Goal: Task Accomplishment & Management: Manage account settings

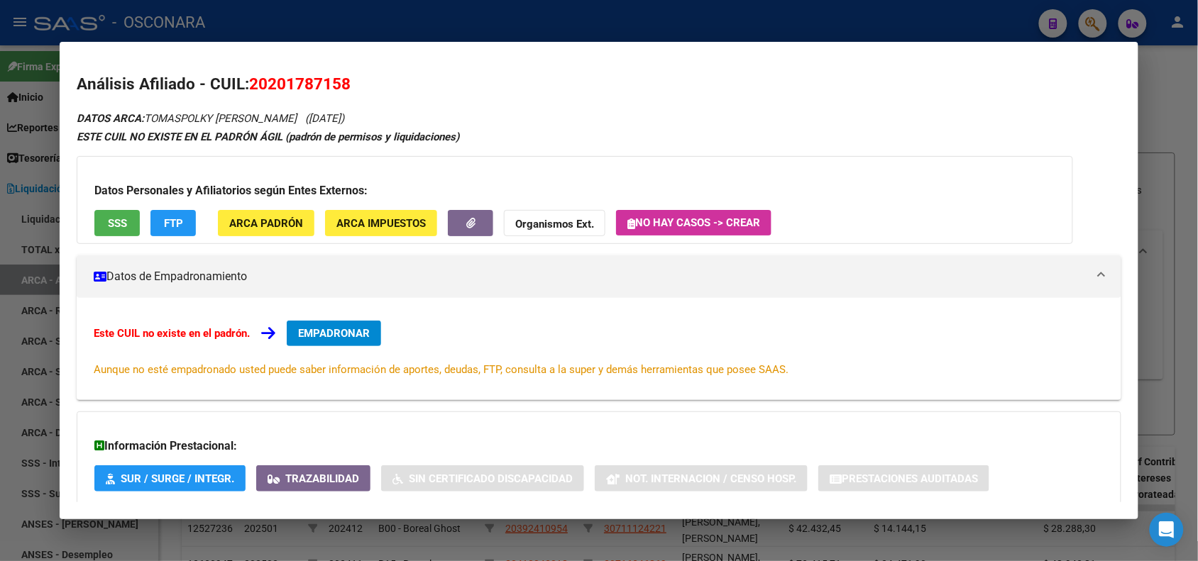
click at [177, 11] on div at bounding box center [599, 280] width 1198 height 561
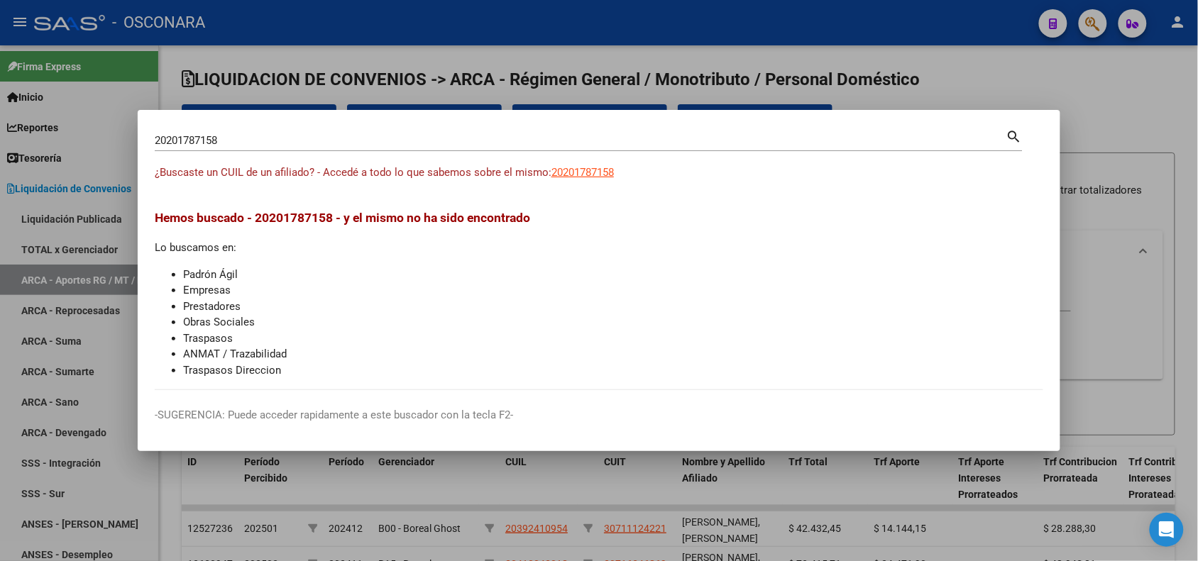
click at [112, 98] on div at bounding box center [599, 280] width 1198 height 561
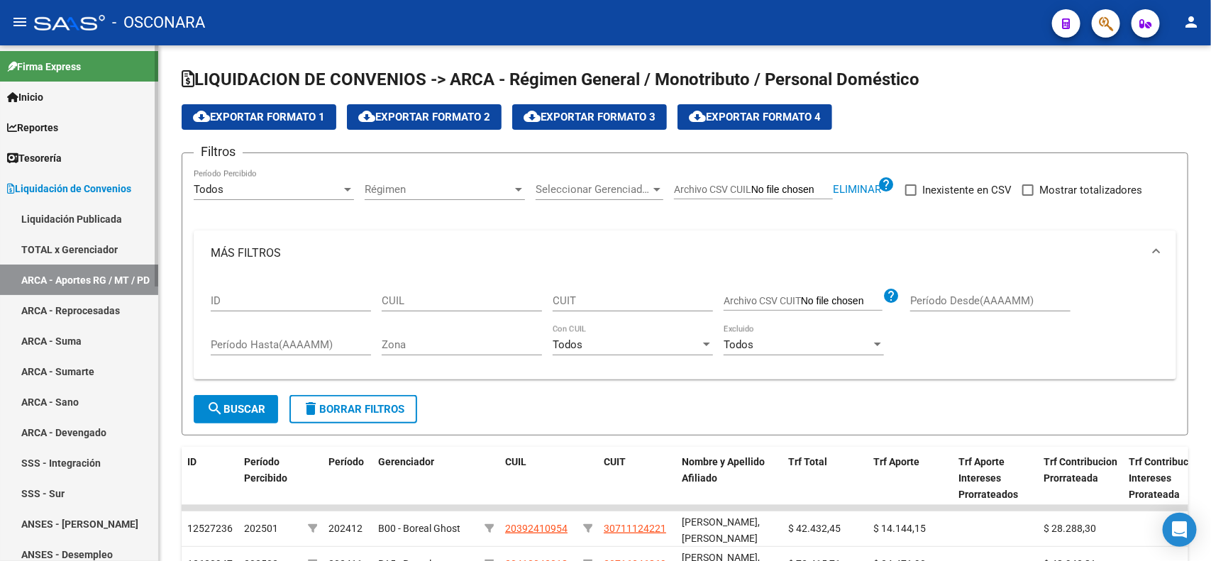
click at [87, 192] on span "Liquidación de Convenios" at bounding box center [69, 189] width 124 height 16
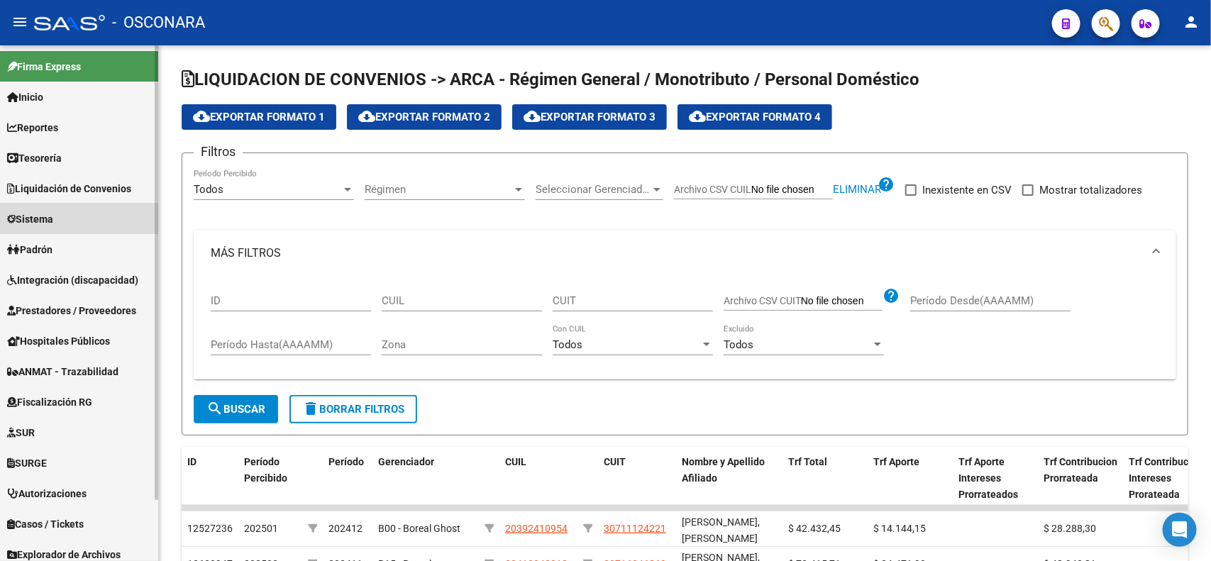
click at [89, 222] on link "Sistema" at bounding box center [79, 219] width 158 height 31
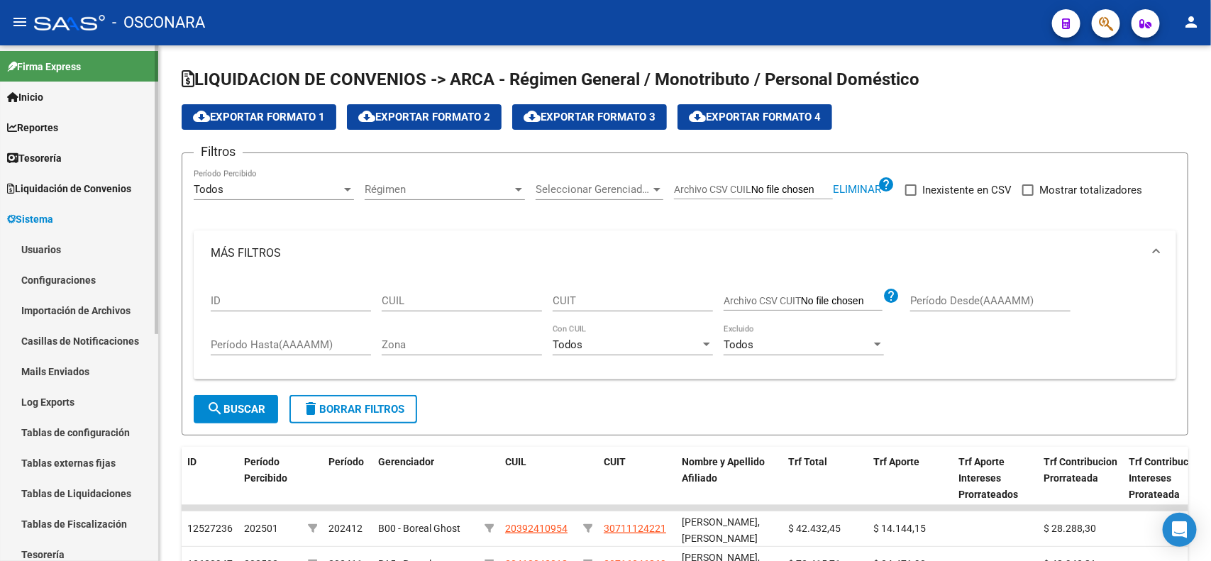
click at [90, 247] on link "Usuarios" at bounding box center [79, 249] width 158 height 31
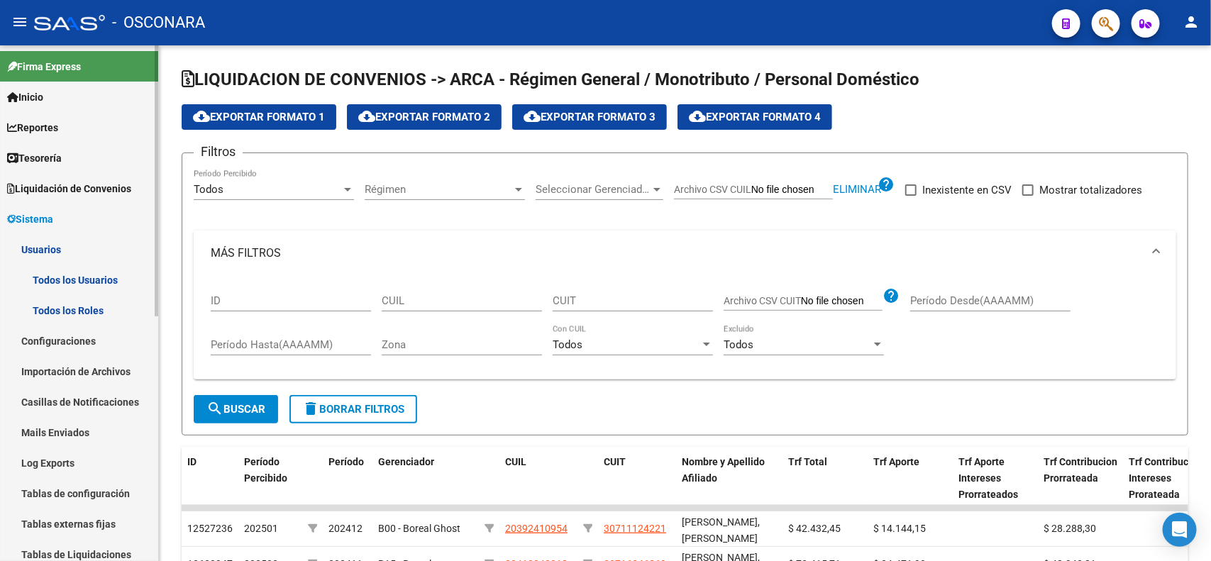
click at [119, 284] on link "Todos los Usuarios" at bounding box center [79, 280] width 158 height 31
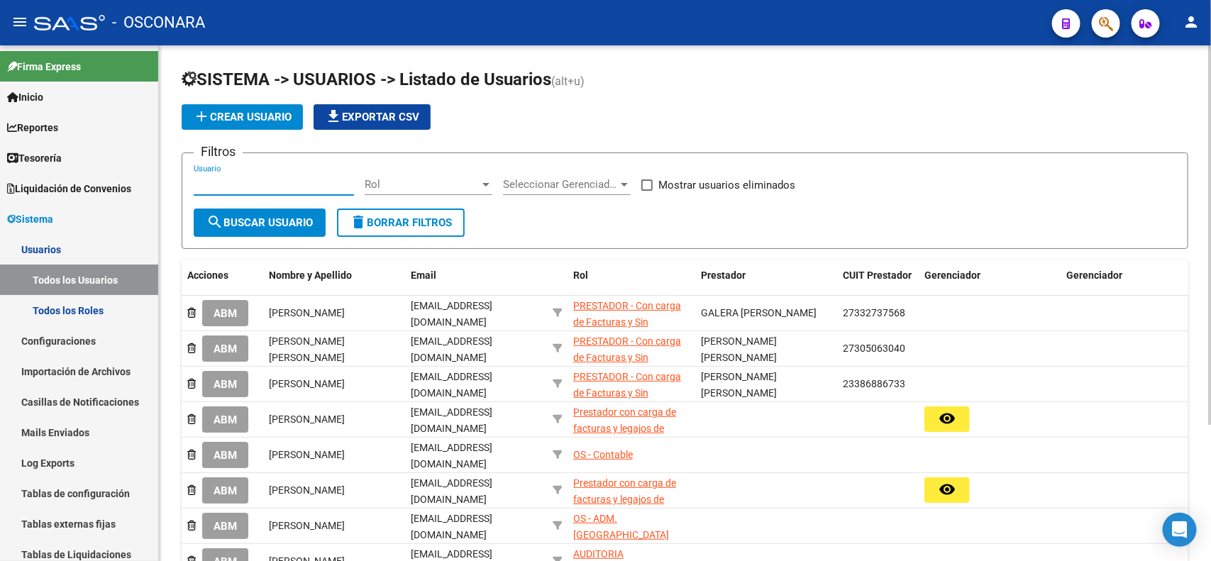
paste input "[EMAIL_ADDRESS][DOMAIN_NAME]"
type input "[EMAIL_ADDRESS][DOMAIN_NAME]"
click at [245, 232] on button "search Buscar Usuario" at bounding box center [260, 223] width 132 height 28
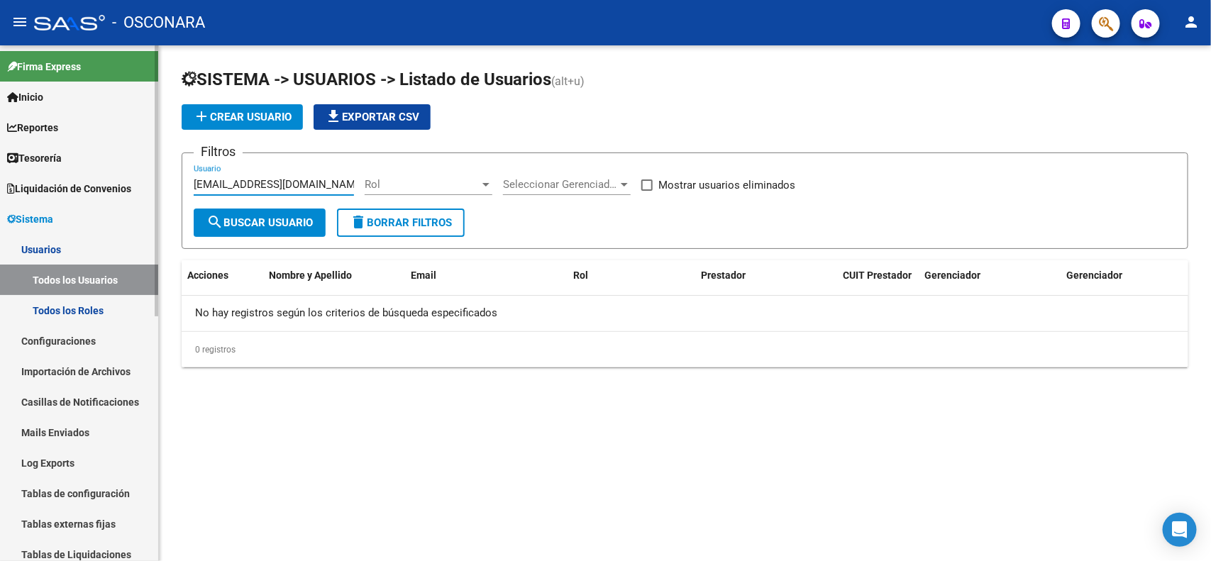
drag, startPoint x: 332, startPoint y: 183, endPoint x: 73, endPoint y: 181, distance: 259.0
click at [73, 181] on mat-sidenav-container "Firma Express Inicio Calendario SSS Instructivos Contacto OS Reportes Tablero d…" at bounding box center [605, 303] width 1211 height 516
type input "[PERSON_NAME]"
click at [260, 217] on span "search Buscar Usuario" at bounding box center [260, 222] width 106 height 13
click at [589, 179] on span "Seleccionar Gerenciador" at bounding box center [560, 184] width 115 height 13
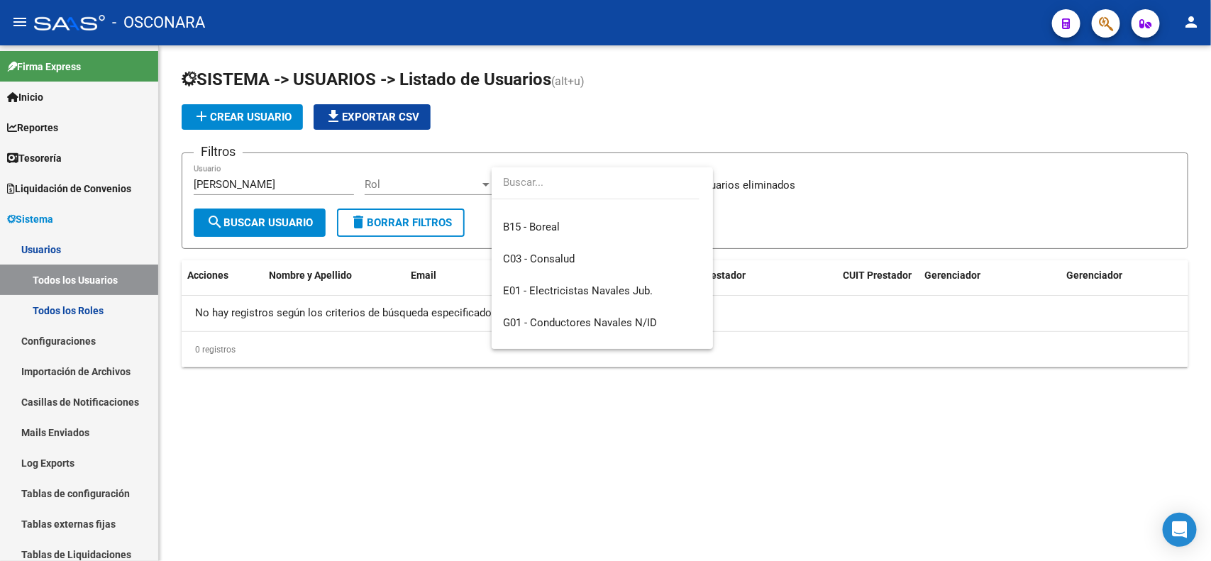
scroll to position [162, 0]
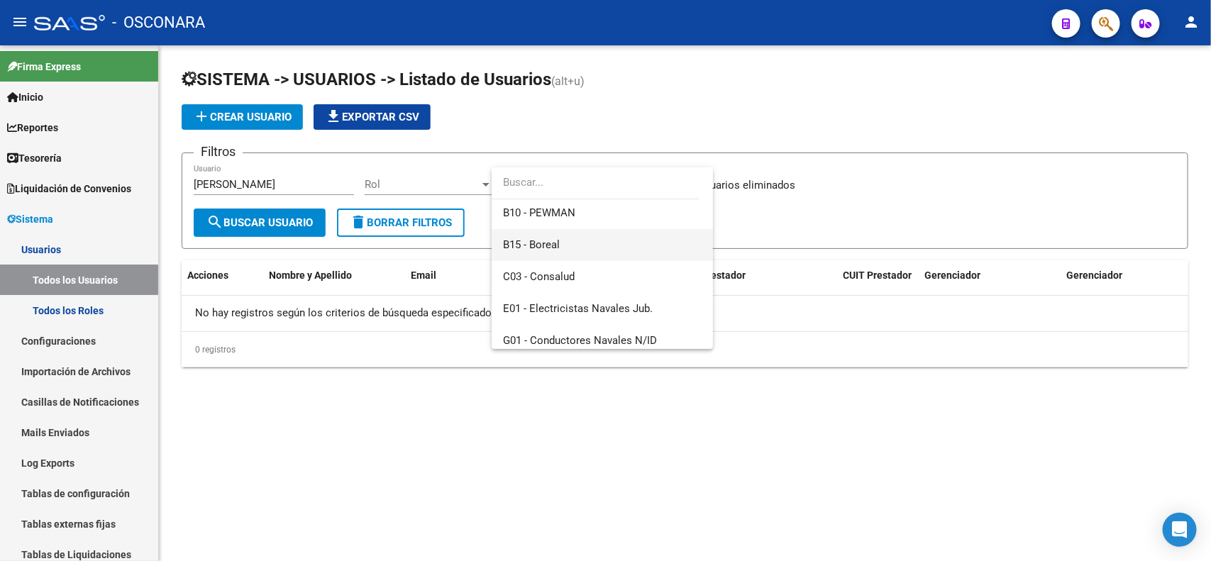
click at [646, 253] on span "B15 - Boreal" at bounding box center [602, 245] width 199 height 32
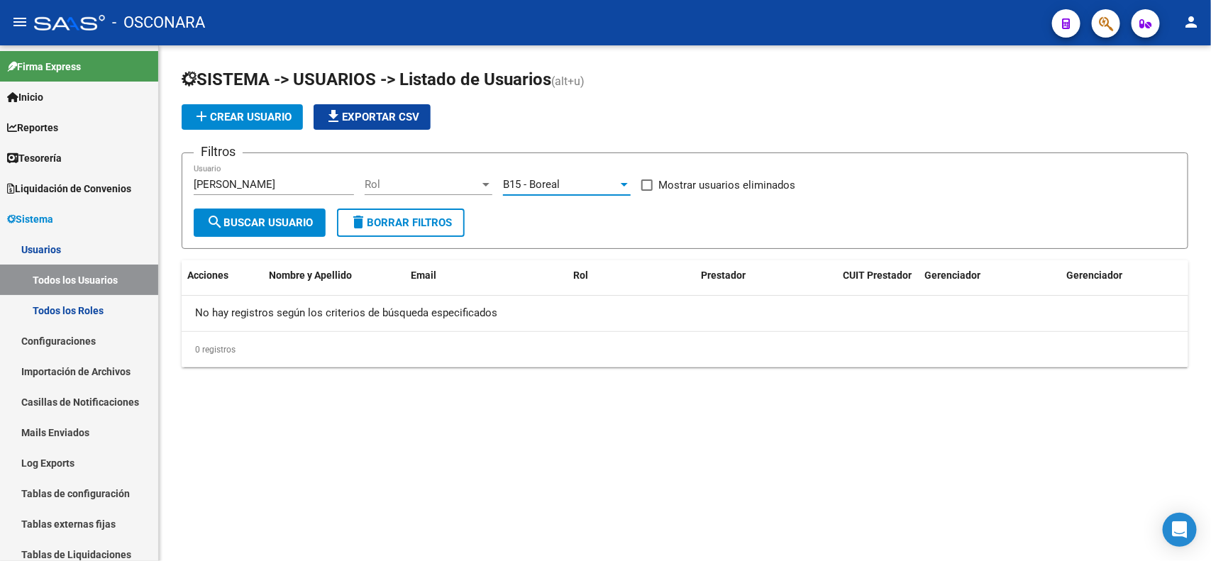
drag, startPoint x: 289, startPoint y: 222, endPoint x: 242, endPoint y: 197, distance: 53.4
click at [287, 221] on span "search Buscar Usuario" at bounding box center [260, 222] width 106 height 13
drag, startPoint x: 226, startPoint y: 185, endPoint x: 175, endPoint y: 185, distance: 51.1
click at [175, 185] on div "SISTEMA -> USUARIOS -> Listado de Usuarios (alt+u) add Crear Usuario file_downl…" at bounding box center [685, 229] width 1052 height 368
click at [266, 216] on span "search Buscar Usuario" at bounding box center [260, 222] width 106 height 13
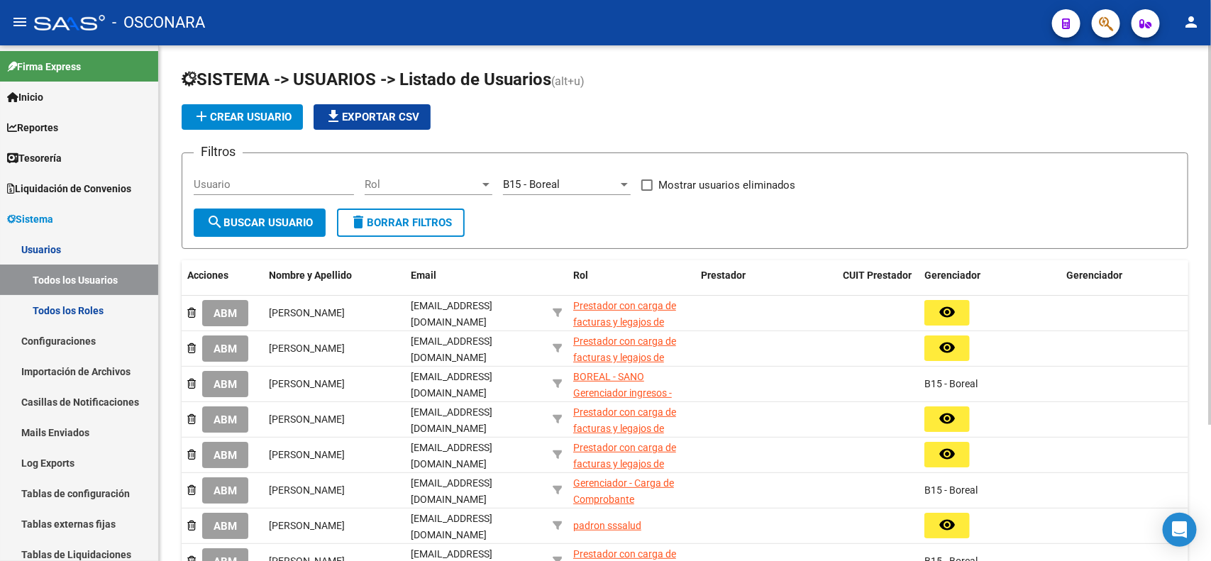
click at [914, 83] on h1 "SISTEMA -> USUARIOS -> Listado de Usuarios (alt+u)" at bounding box center [685, 80] width 1007 height 25
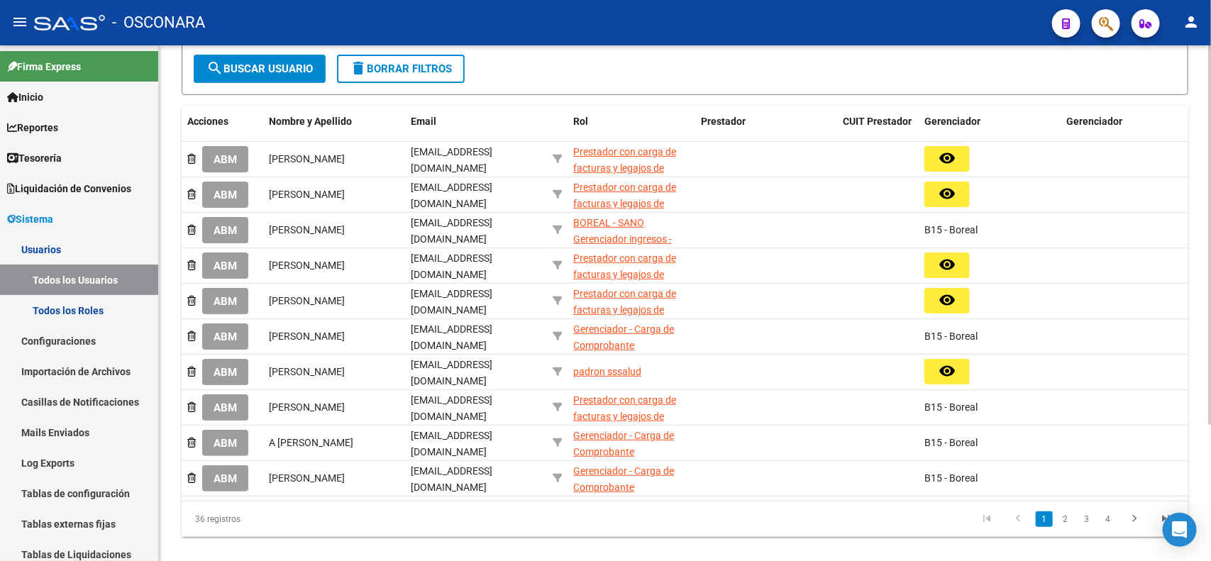
scroll to position [185, 0]
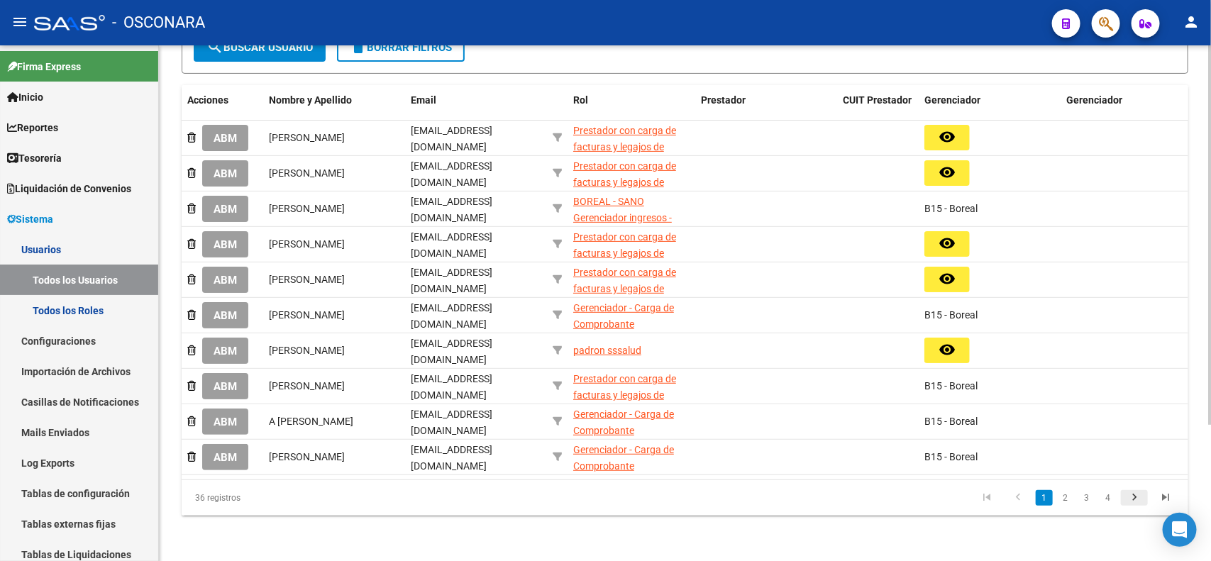
click at [1133, 505] on icon "go to next page" at bounding box center [1135, 499] width 18 height 17
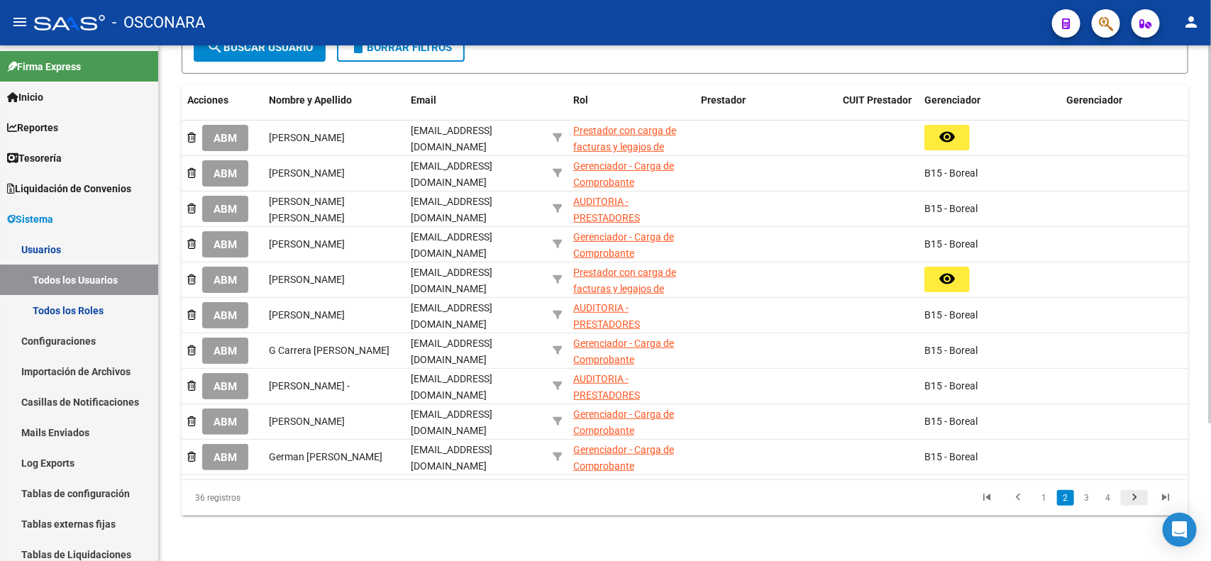
click at [1133, 505] on icon "go to next page" at bounding box center [1135, 499] width 18 height 17
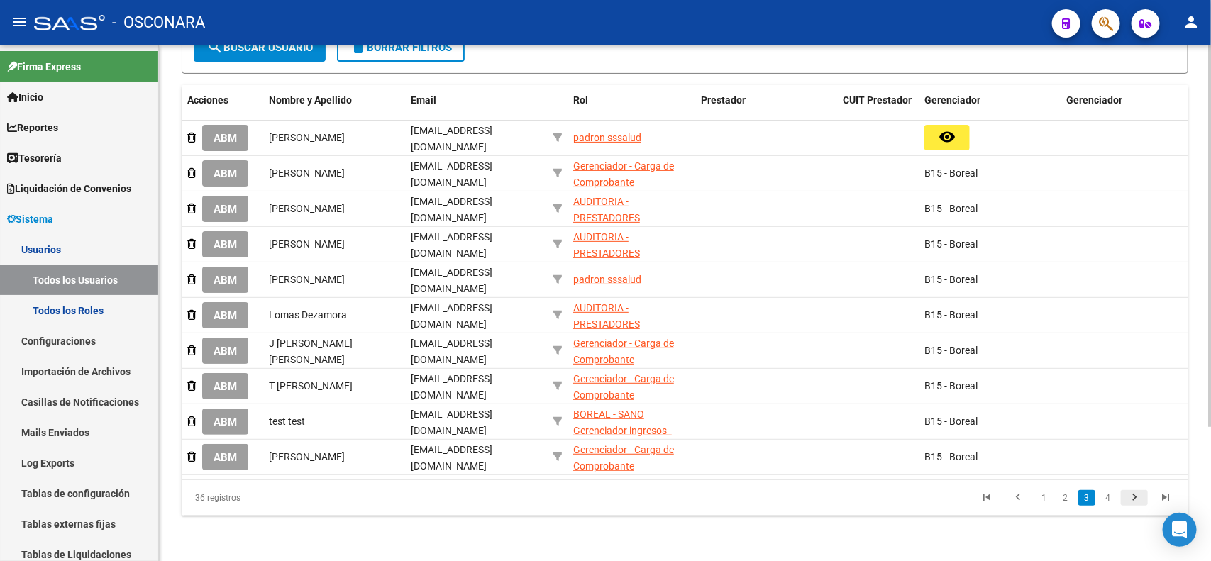
scroll to position [182, 0]
click at [1133, 505] on icon "go to next page" at bounding box center [1135, 499] width 18 height 17
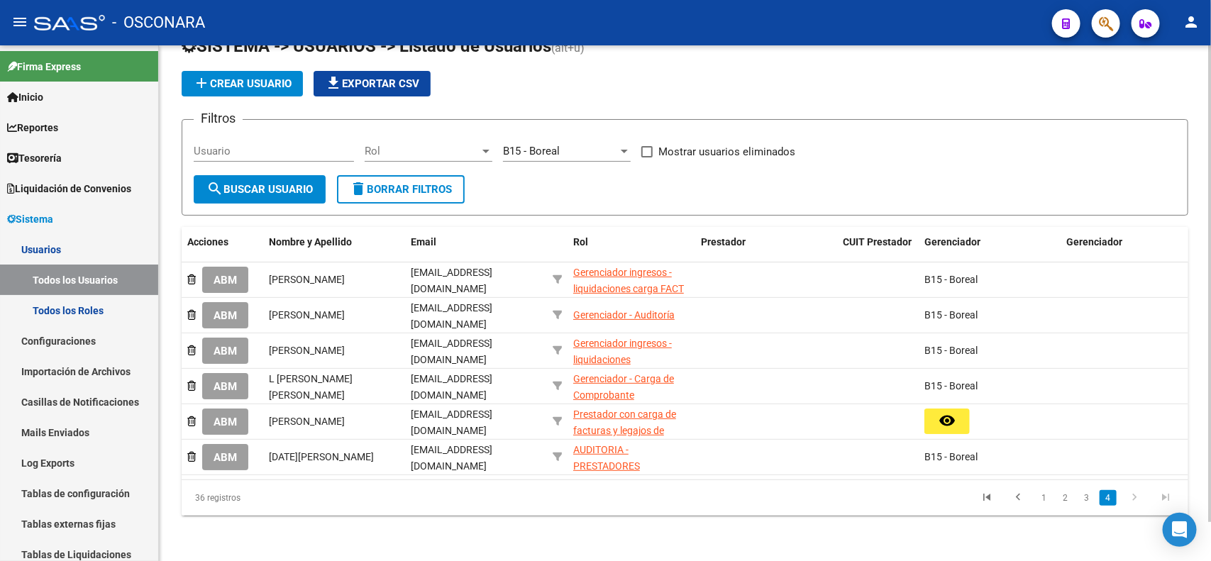
scroll to position [43, 0]
click at [1020, 502] on icon "go to previous page" at bounding box center [1018, 499] width 18 height 17
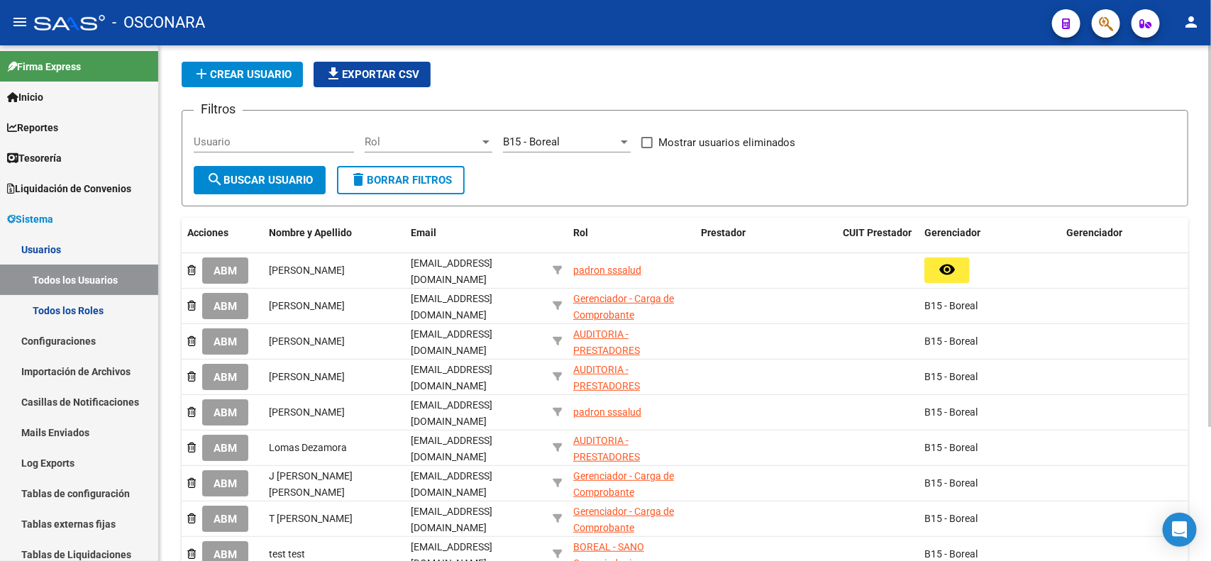
click at [1020, 511] on div "B15 - Boreal" at bounding box center [990, 519] width 131 height 16
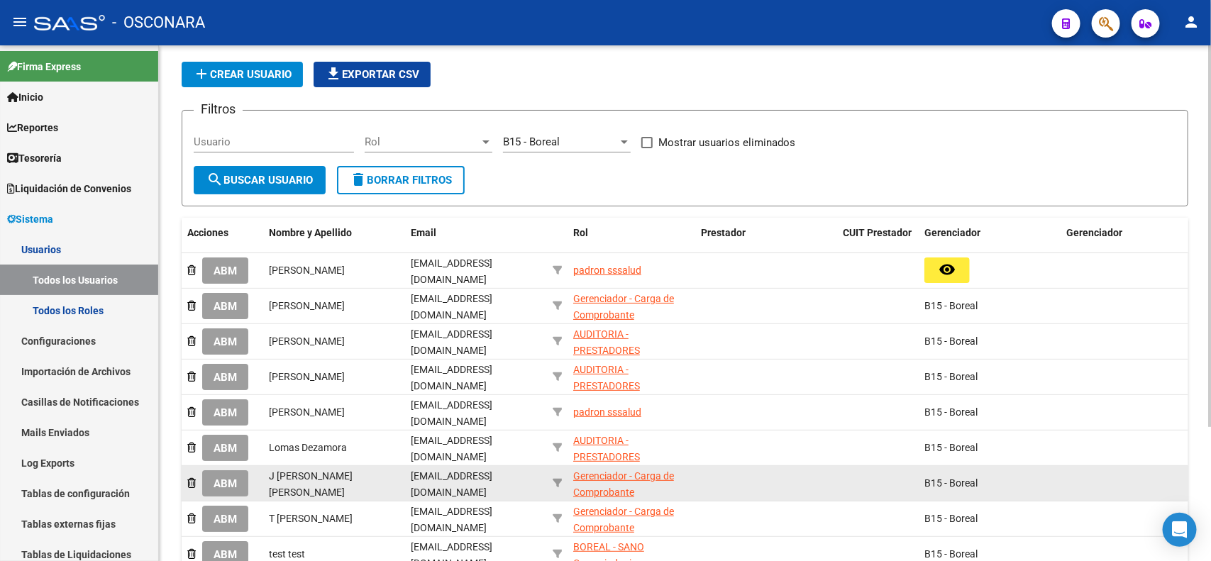
scroll to position [182, 0]
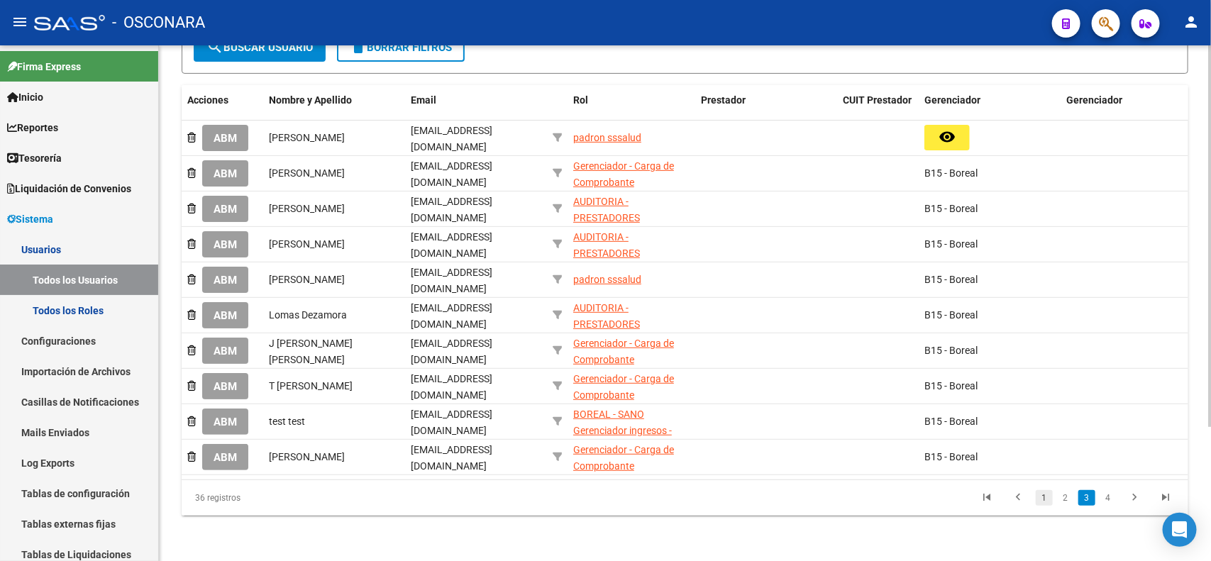
click at [1038, 501] on link "1" at bounding box center [1044, 498] width 17 height 16
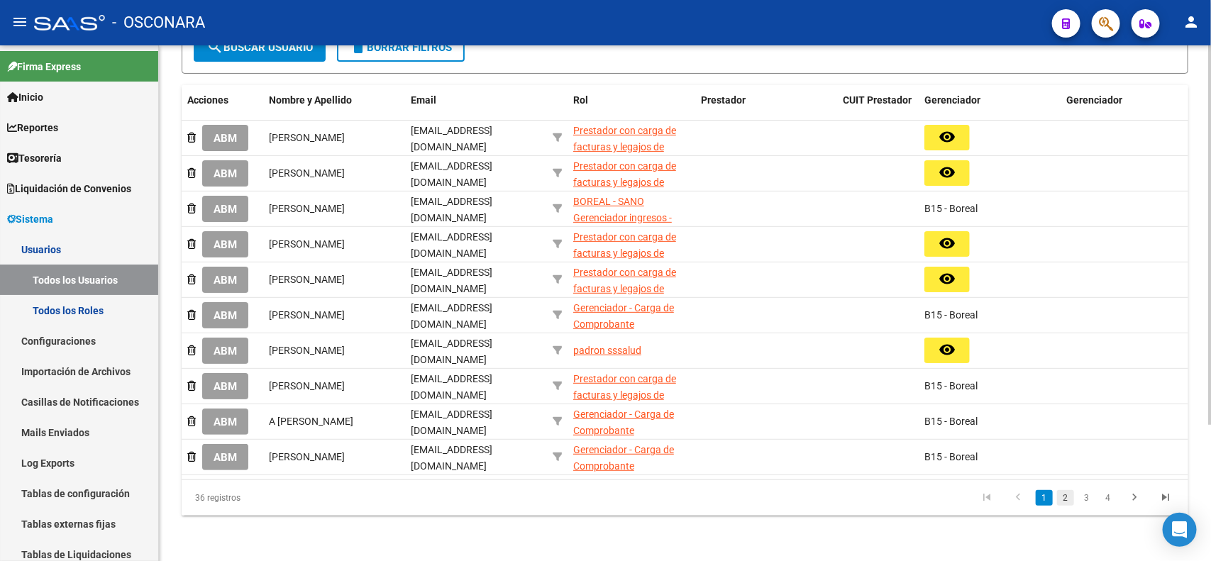
click at [1072, 502] on link "2" at bounding box center [1065, 498] width 17 height 16
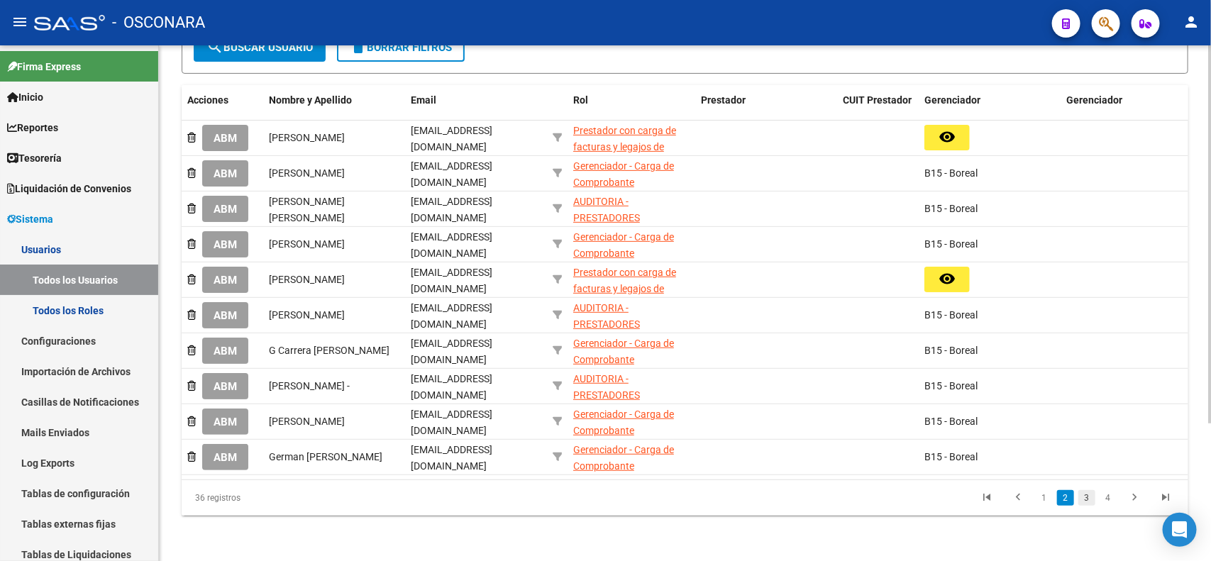
click at [1086, 505] on link "3" at bounding box center [1087, 498] width 17 height 16
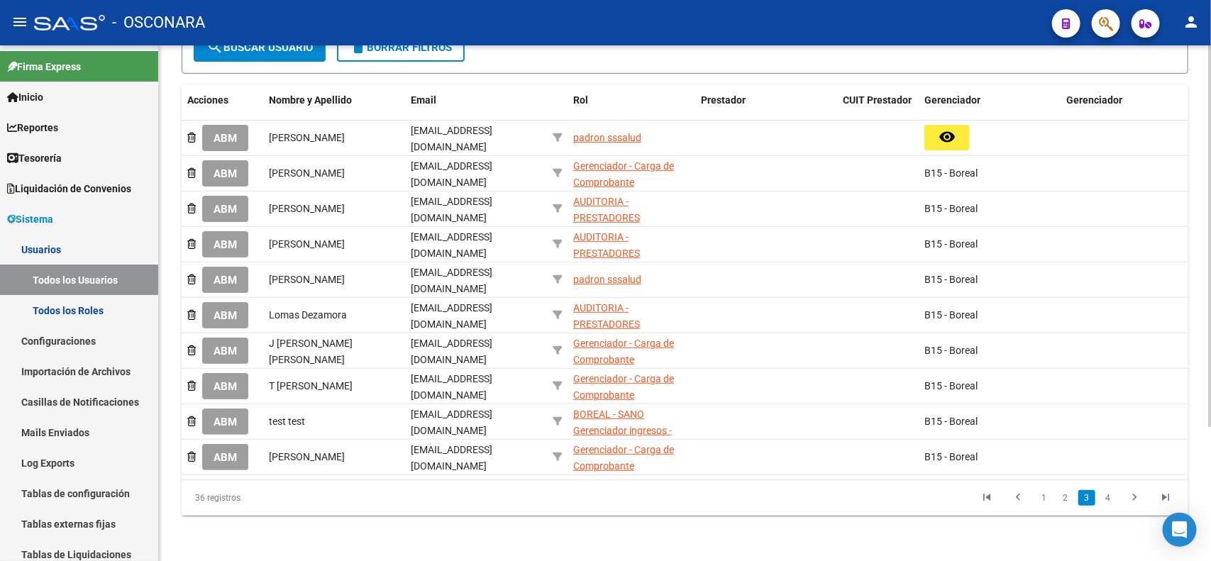
scroll to position [182, 0]
click at [1109, 498] on link "4" at bounding box center [1108, 498] width 17 height 16
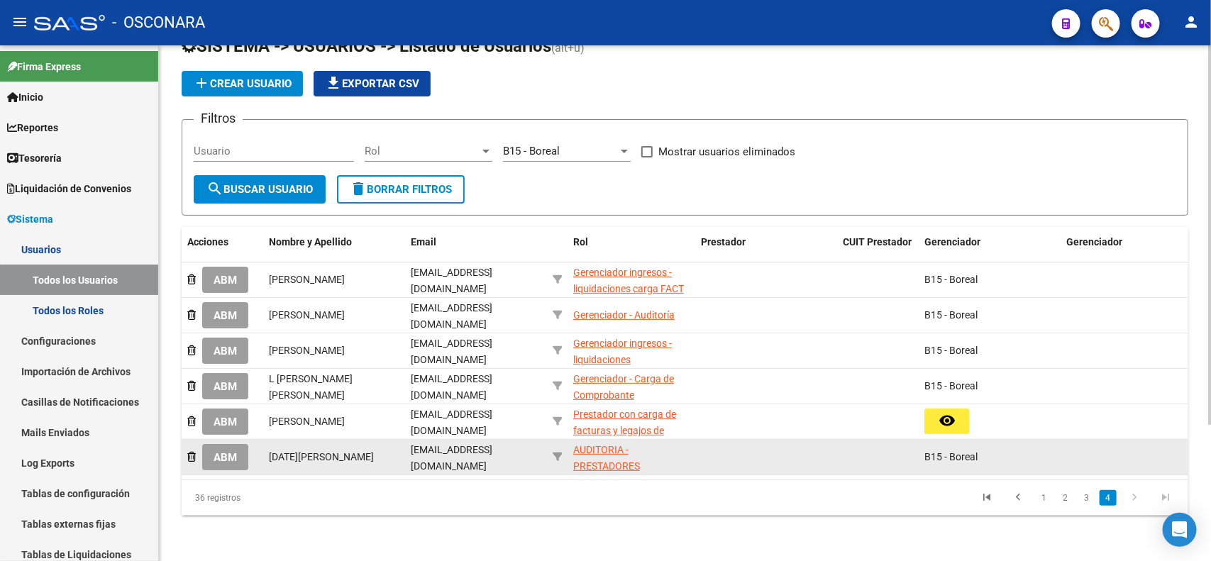
scroll to position [43, 0]
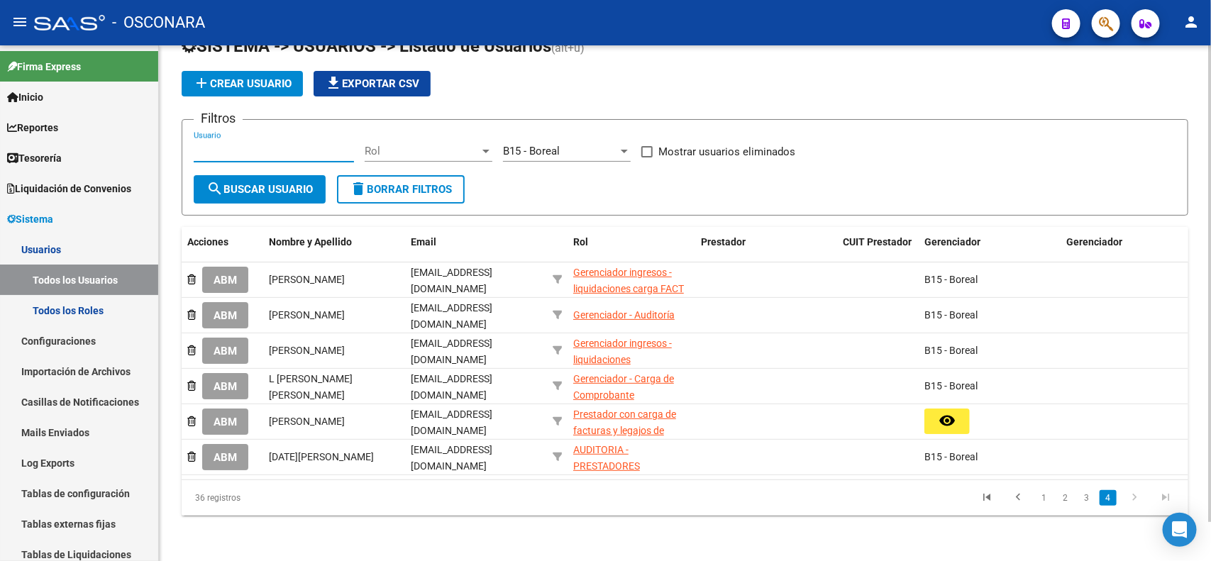
click at [252, 145] on input "Usuario" at bounding box center [274, 151] width 160 height 13
click at [525, 145] on span "B15 - Boreal" at bounding box center [531, 151] width 57 height 13
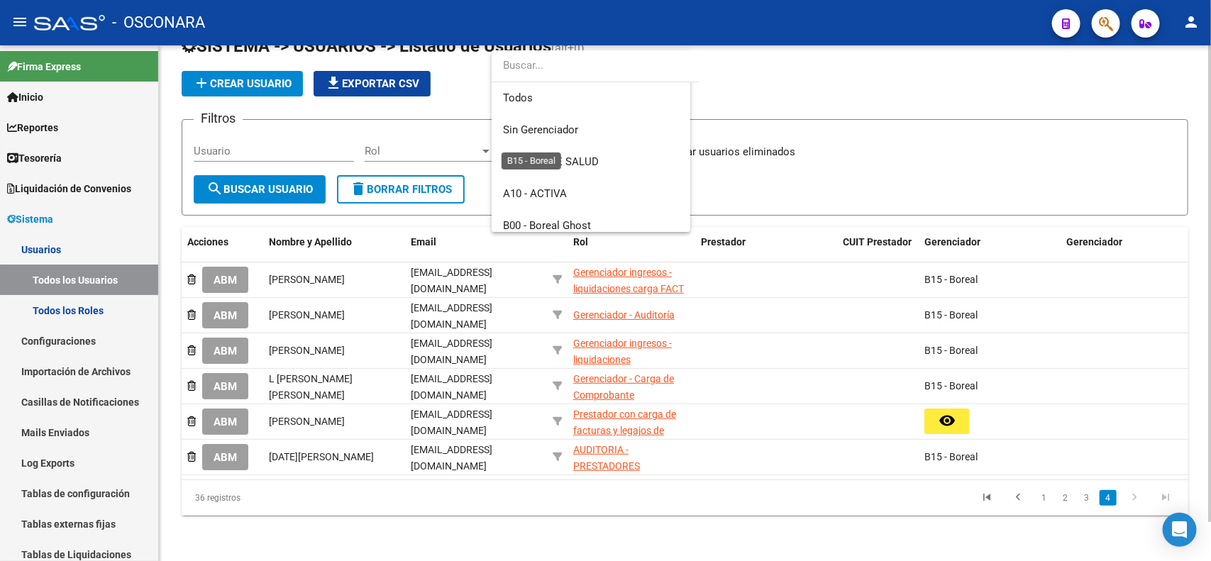
scroll to position [149, 0]
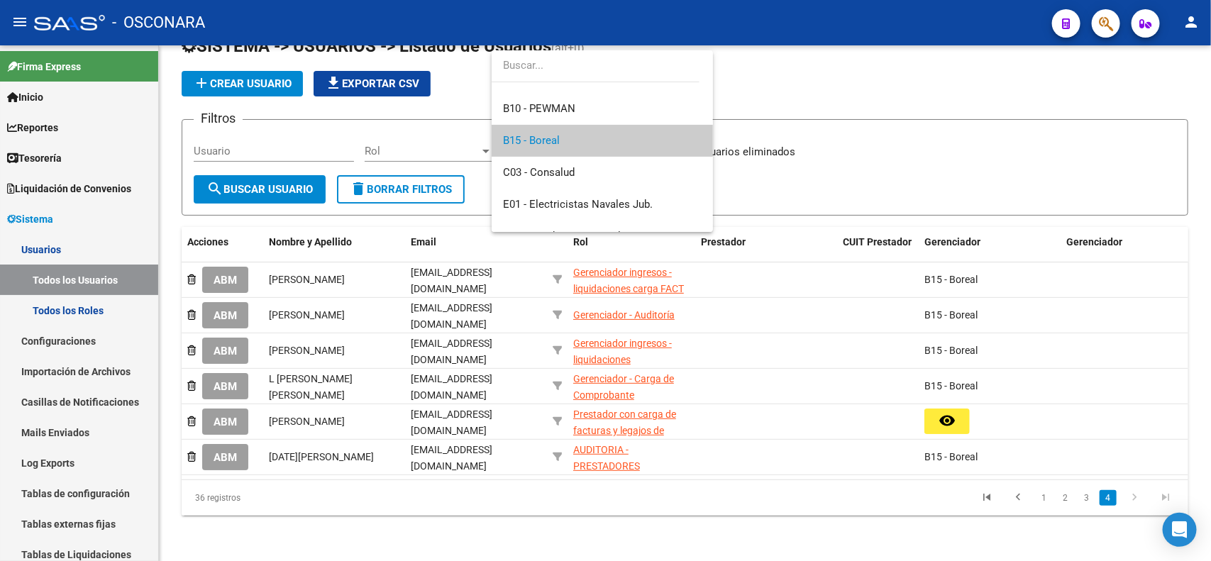
drag, startPoint x: 715, startPoint y: 101, endPoint x: 707, endPoint y: 108, distance: 10.1
click at [707, 108] on div "Todos Sin Gerenciador A01 - ASSPE SALUD A10 - ACTIVA B00 - Boreal Ghost B10 - P…" at bounding box center [605, 280] width 1211 height 561
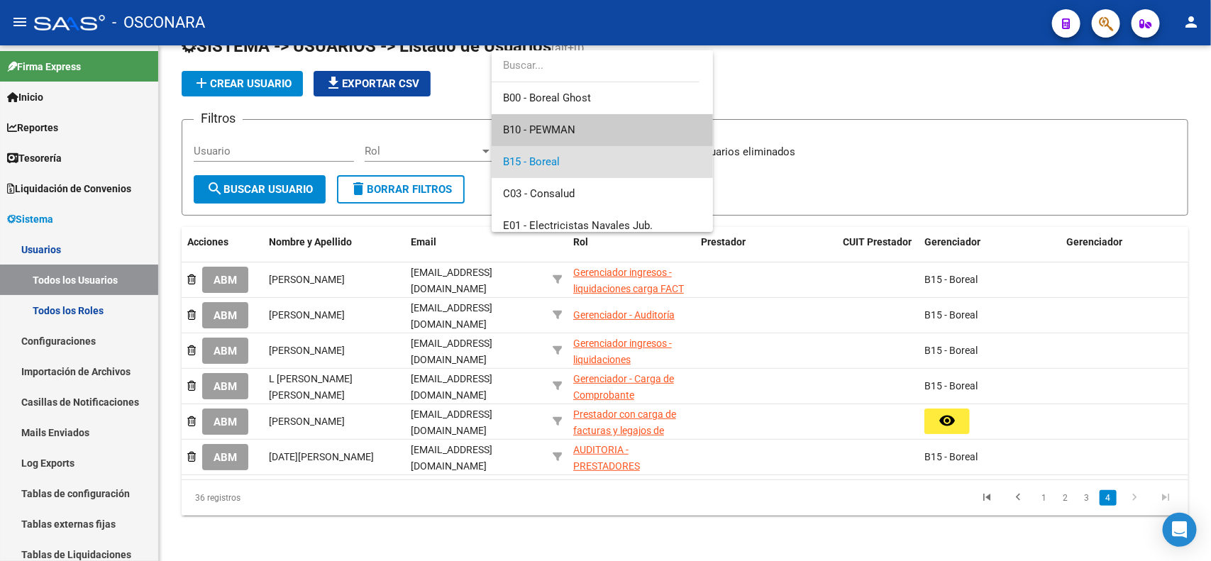
click at [756, 84] on div at bounding box center [605, 280] width 1211 height 561
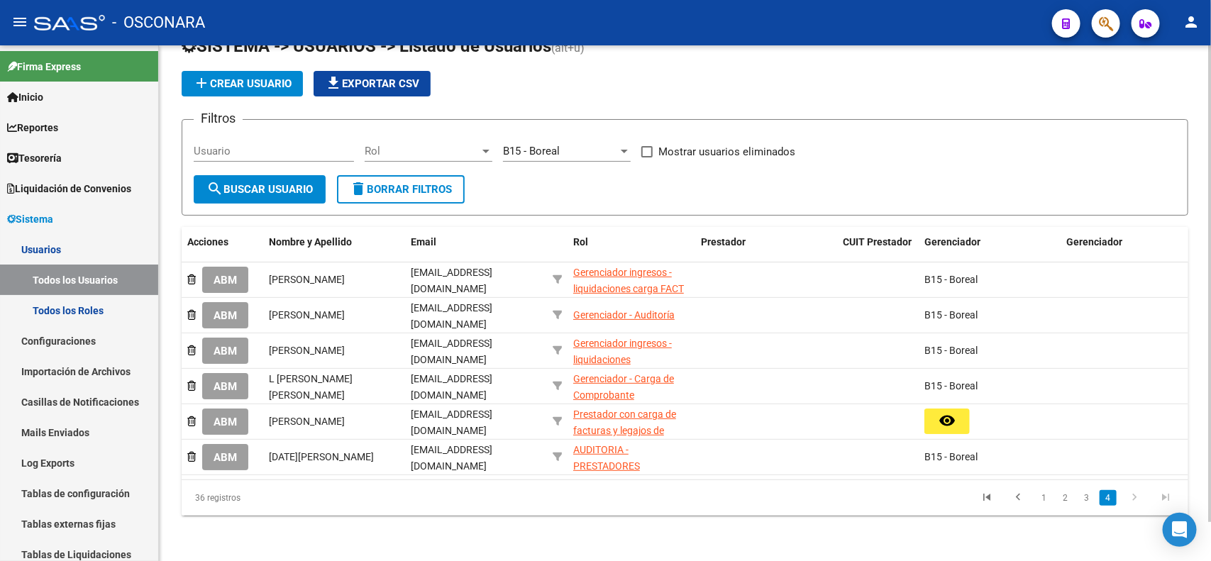
click at [597, 150] on div "B15 - Boreal Seleccionar Gerenciador" at bounding box center [567, 146] width 128 height 31
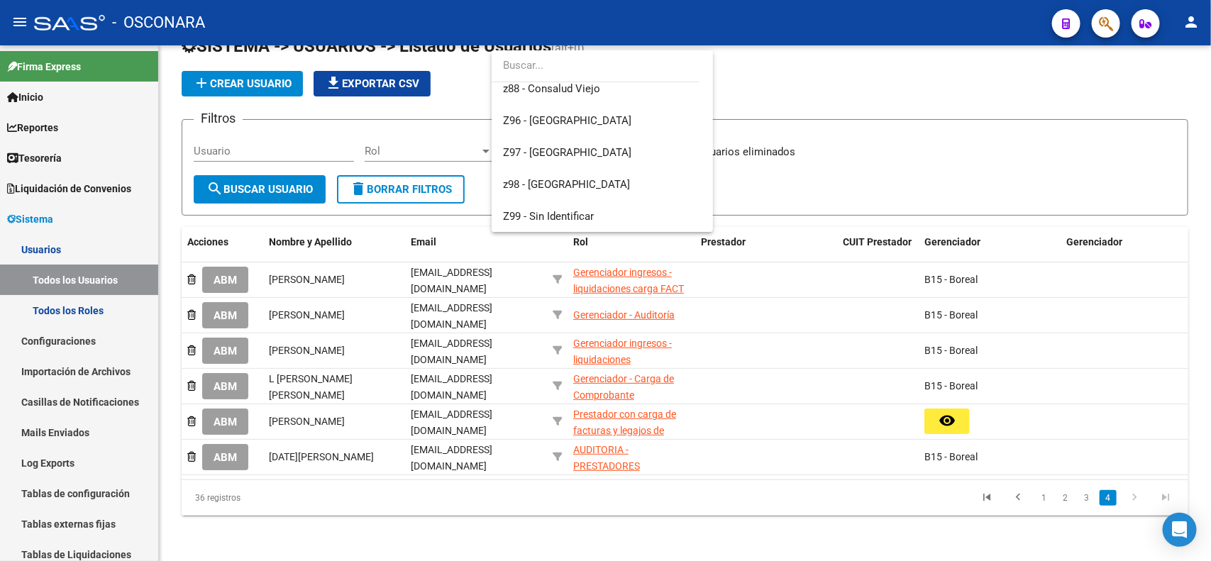
scroll to position [0, 0]
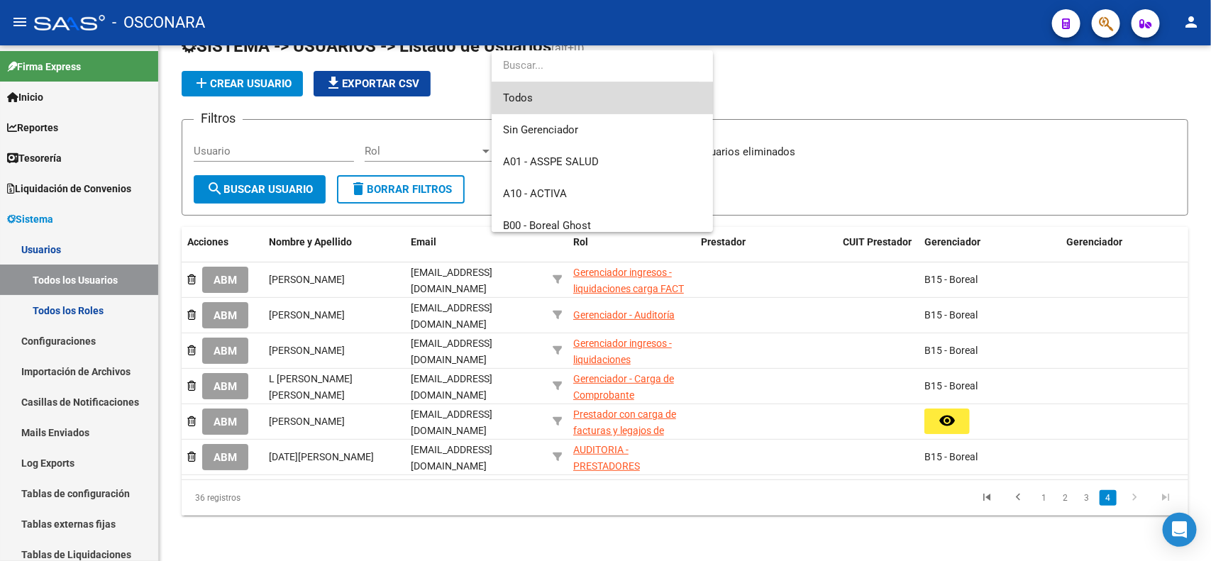
click at [641, 92] on span "Todos" at bounding box center [602, 98] width 199 height 32
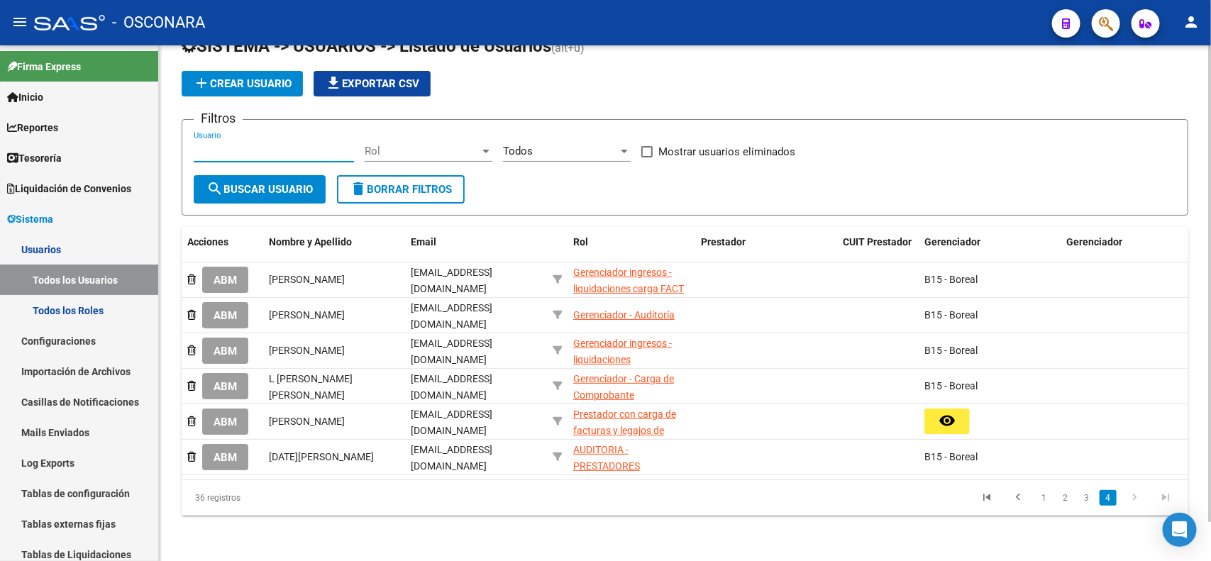
click at [302, 145] on input "Usuario" at bounding box center [274, 151] width 160 height 13
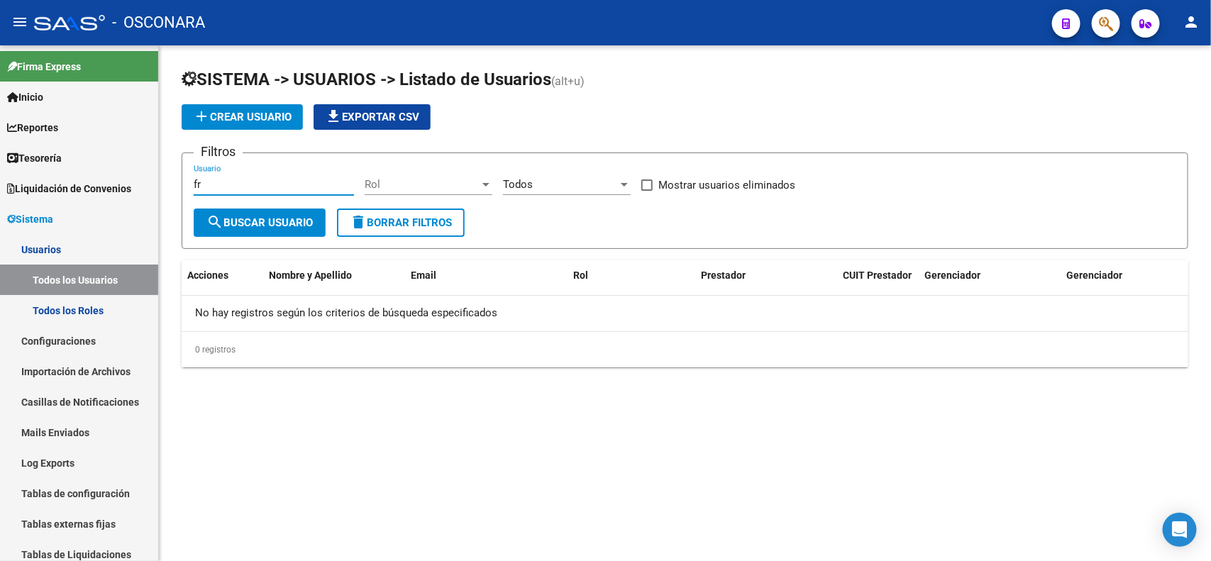
type input "f"
type input "b b"
